Goal: Information Seeking & Learning: Learn about a topic

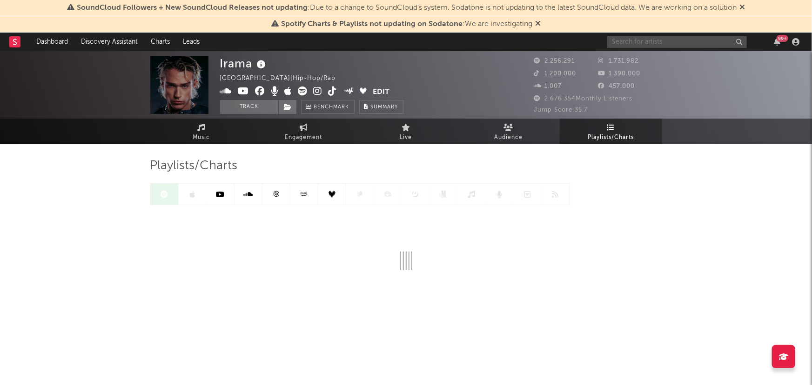
click at [625, 41] on input "text" at bounding box center [677, 42] width 140 height 12
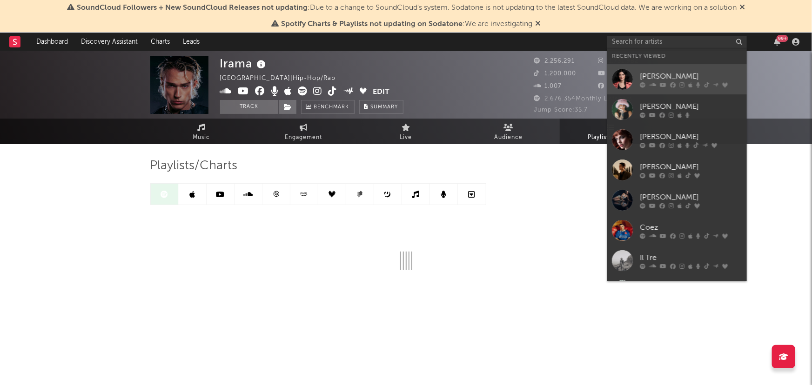
click at [667, 70] on link "[PERSON_NAME]" at bounding box center [677, 79] width 140 height 30
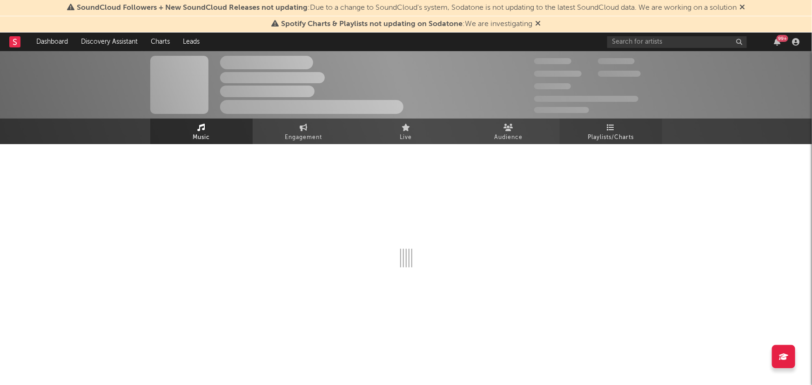
click at [614, 138] on span "Playlists/Charts" at bounding box center [611, 137] width 46 height 11
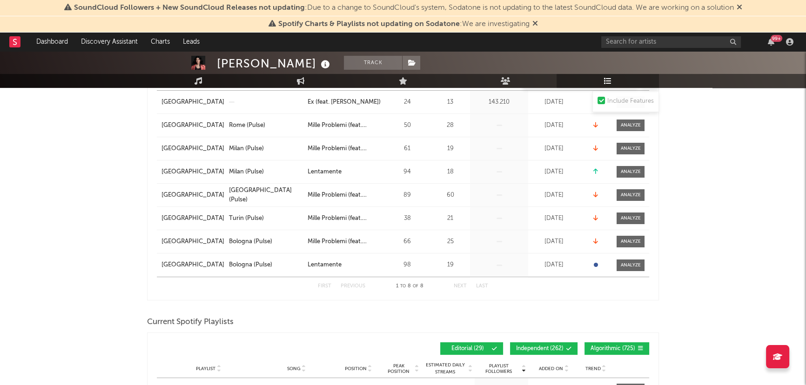
scroll to position [296, 0]
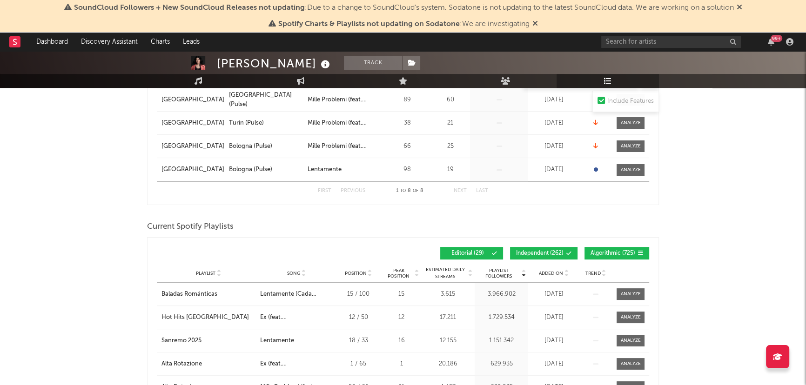
click at [521, 251] on span "Independent ( 262 )" at bounding box center [539, 254] width 47 height 6
click at [600, 251] on span "Algorithmic ( 725 )" at bounding box center [613, 254] width 45 height 6
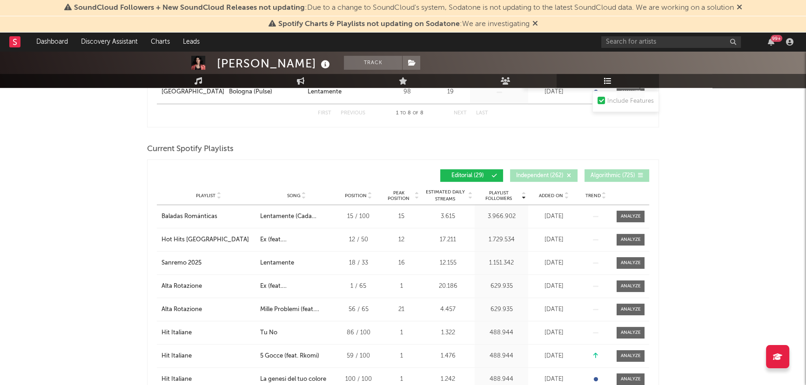
scroll to position [412, 0]
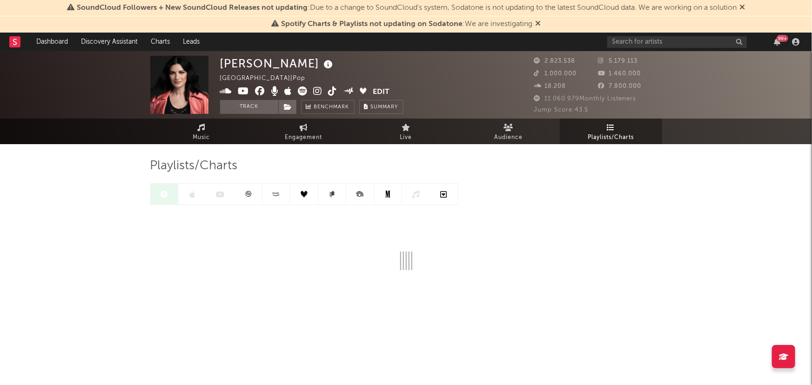
click at [618, 130] on link "Playlists/Charts" at bounding box center [611, 132] width 102 height 26
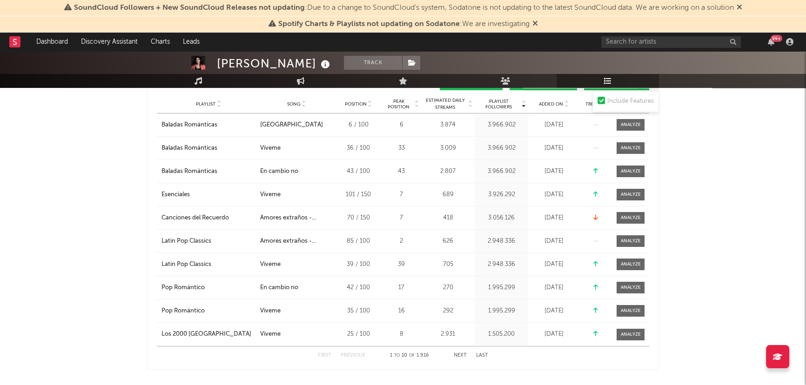
scroll to position [53, 0]
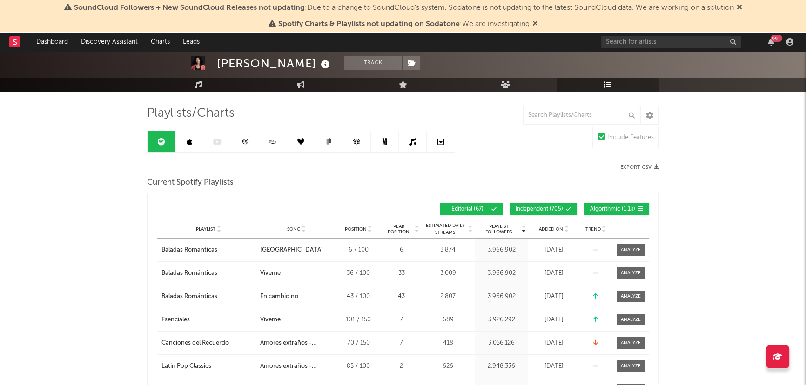
click at [546, 209] on span "Independent ( 705 )" at bounding box center [539, 210] width 47 height 6
click at [605, 207] on span "Algorithmic ( 1.1k )" at bounding box center [612, 210] width 45 height 6
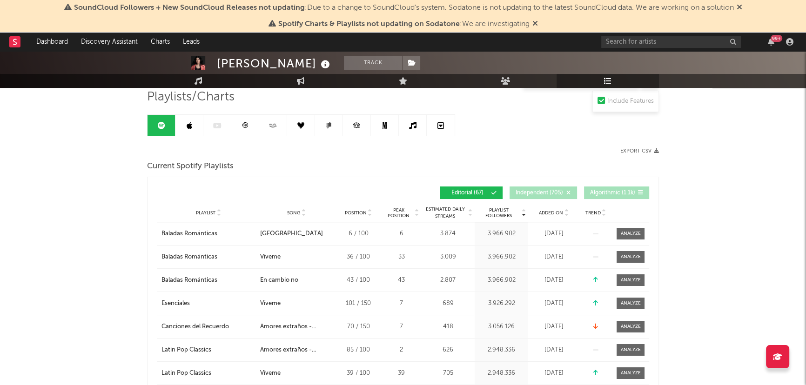
scroll to position [42, 0]
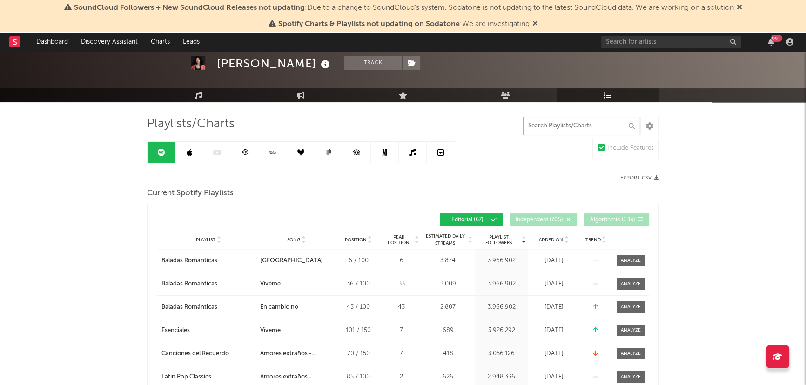
click at [559, 126] on input "text" at bounding box center [581, 126] width 116 height 19
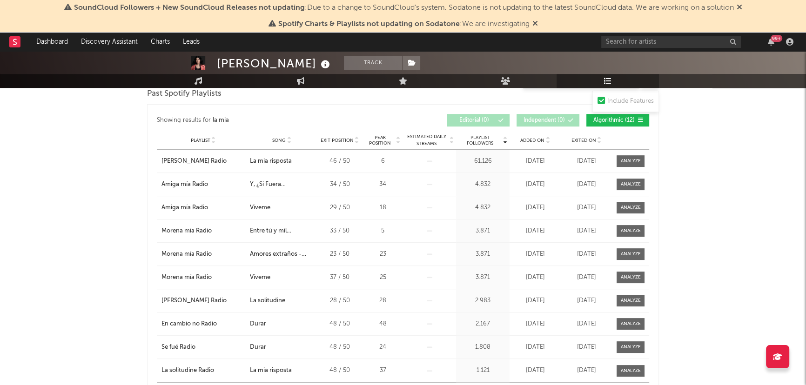
scroll to position [609, 0]
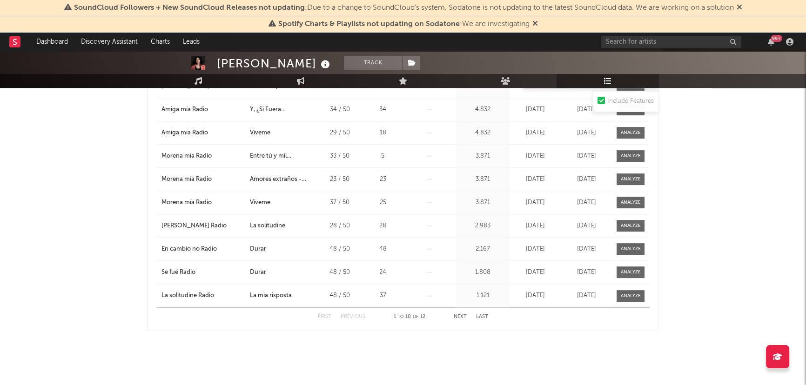
type input "la mia"
